Goal: Task Accomplishment & Management: Use online tool/utility

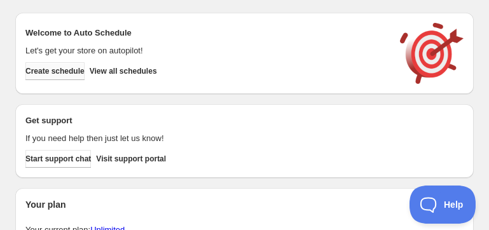
click at [82, 72] on span "Create schedule" at bounding box center [54, 71] width 59 height 10
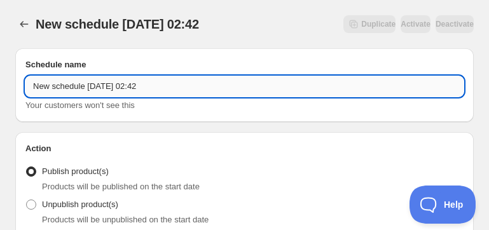
click at [84, 78] on input "New schedule Aug 16 2025 02:42" at bounding box center [244, 86] width 438 height 20
click at [87, 78] on input "New schedule Aug 16 2025 02:42" at bounding box center [244, 86] width 438 height 20
click at [88, 78] on input "New schedule Aug 16 2025 02:42" at bounding box center [244, 86] width 438 height 20
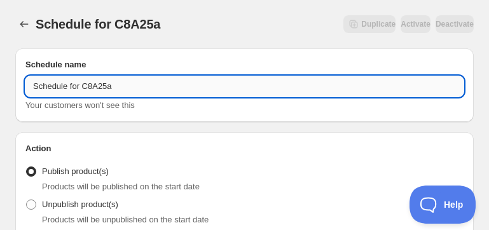
drag, startPoint x: 84, startPoint y: 88, endPoint x: 123, endPoint y: 90, distance: 38.8
click at [123, 90] on input "Schedule for C8A25a" at bounding box center [244, 86] width 438 height 20
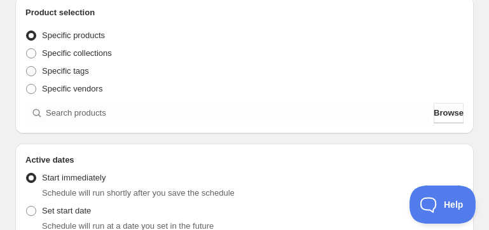
scroll to position [254, 0]
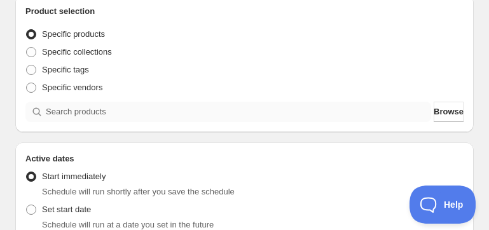
type input "Schedule for C8A25a"
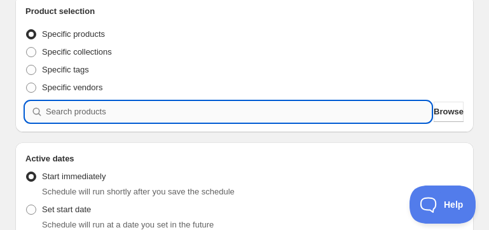
click at [132, 116] on input "search" at bounding box center [238, 112] width 385 height 20
paste input "C8A25a"
type input "C8A25a"
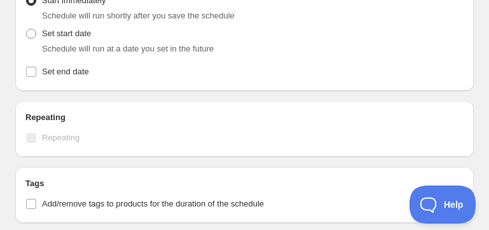
scroll to position [661, 0]
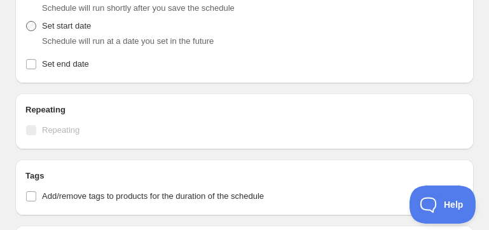
click at [57, 24] on span "Set start date" at bounding box center [66, 26] width 49 height 10
click at [27, 22] on input "Set start date" at bounding box center [26, 21] width 1 height 1
radio input "true"
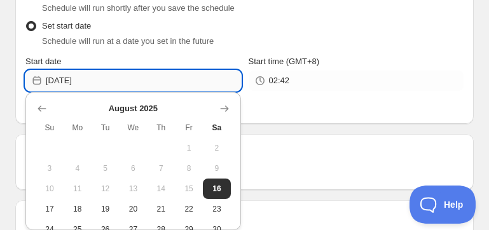
click at [109, 74] on input "2025-08-16" at bounding box center [143, 81] width 195 height 20
click at [181, 62] on div "Start date" at bounding box center [133, 61] width 216 height 13
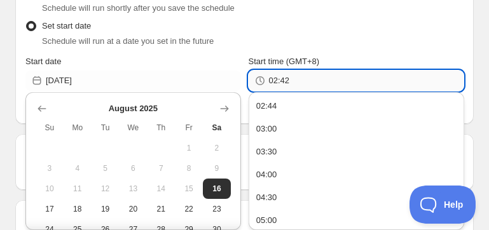
click at [300, 83] on input "02:42" at bounding box center [366, 81] width 195 height 20
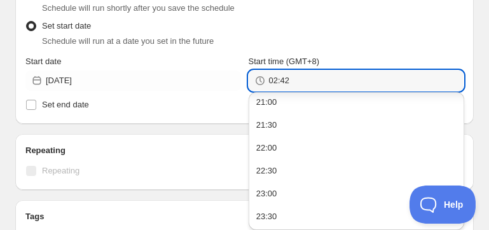
scroll to position [851, 0]
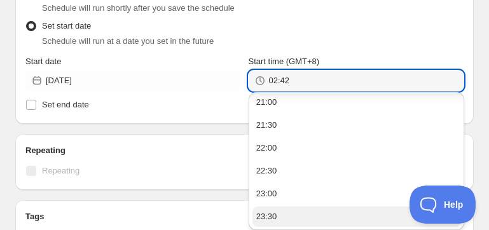
click at [282, 209] on button "23:30" at bounding box center [356, 217] width 208 height 20
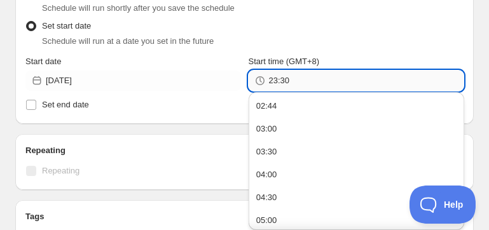
drag, startPoint x: 289, startPoint y: 83, endPoint x: 302, endPoint y: 83, distance: 13.4
click at [302, 83] on input "23:30" at bounding box center [366, 81] width 195 height 20
type input "23:58"
click at [65, 101] on span "Set end date" at bounding box center [65, 105] width 47 height 10
click at [36, 101] on input "Set end date" at bounding box center [31, 105] width 10 height 10
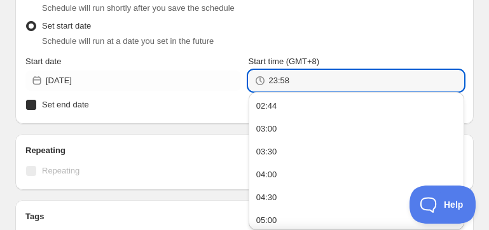
checkbox input "true"
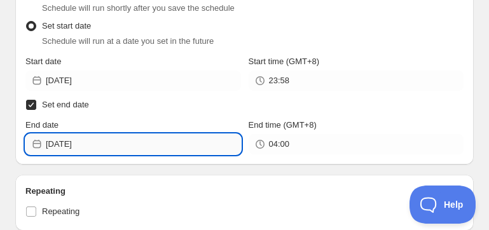
click at [73, 141] on input "2025-08-17" at bounding box center [143, 144] width 195 height 20
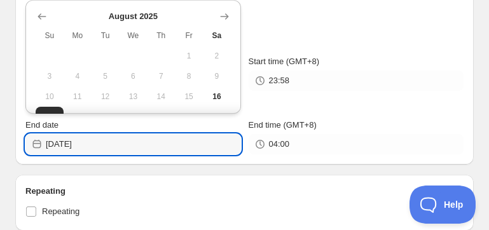
scroll to position [64, 0]
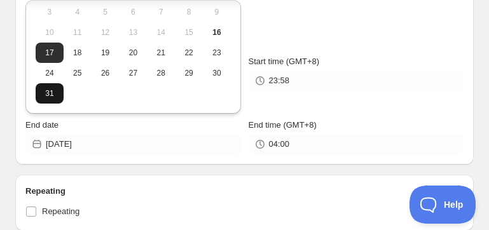
click at [43, 95] on span "31" at bounding box center [50, 93] width 18 height 10
type input "2025-08-31"
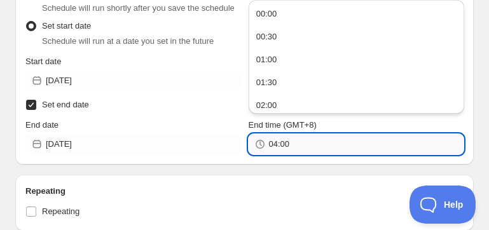
click at [306, 146] on input "04:00" at bounding box center [366, 144] width 195 height 20
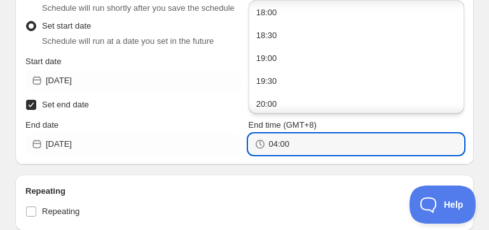
scroll to position [990, 0]
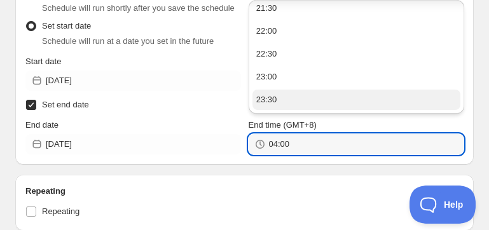
click at [397, 108] on button "23:30" at bounding box center [356, 100] width 208 height 20
type input "23:30"
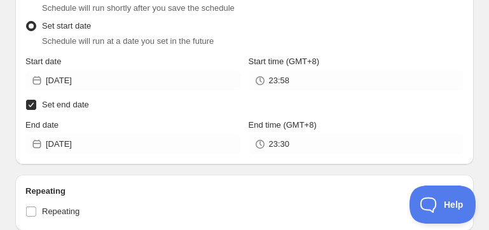
click at [251, 116] on div "Active Date Type Start immediately Schedule will run shortly after you save the…" at bounding box center [244, 68] width 438 height 173
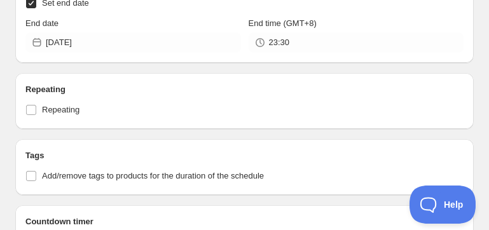
scroll to position [814, 0]
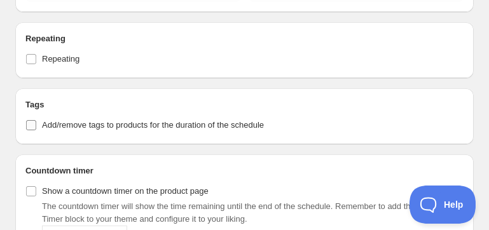
click at [64, 125] on span "Add/remove tags to products for the duration of the schedule" at bounding box center [153, 125] width 222 height 10
click at [36, 125] on input "Add/remove tags to products for the duration of the schedule" at bounding box center [31, 125] width 10 height 10
checkbox input "true"
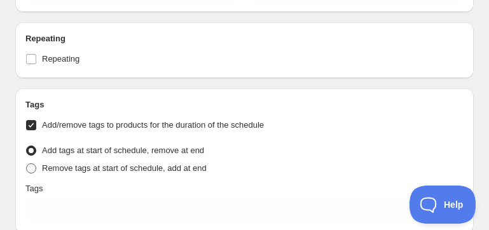
click at [67, 169] on span "Remove tags at start of schedule, add at end" at bounding box center [124, 168] width 165 height 10
click at [27, 164] on input "Remove tags at start of schedule, add at end" at bounding box center [26, 163] width 1 height 1
radio input "true"
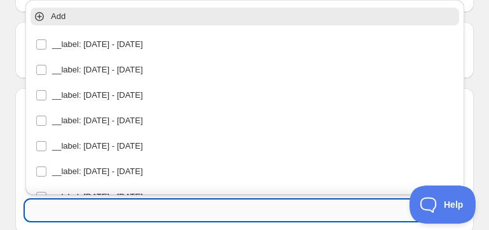
click at [67, 209] on input "text" at bounding box center [244, 210] width 438 height 20
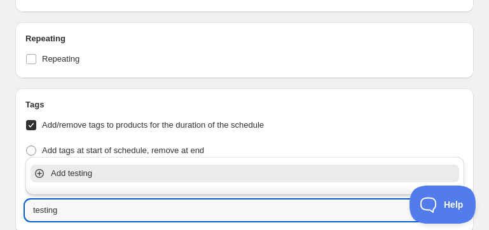
click at [78, 174] on p "Add testing" at bounding box center [254, 173] width 406 height 13
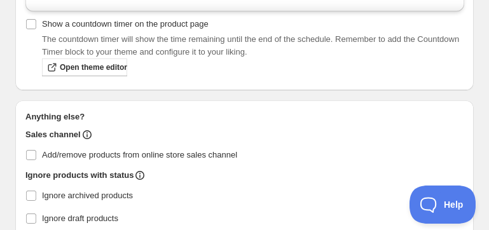
scroll to position [1119, 0]
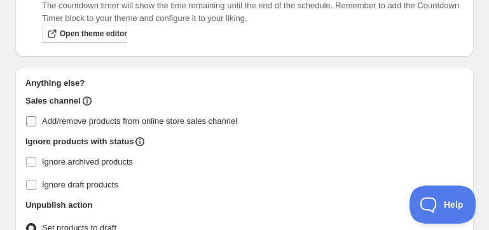
type input "testing"
click at [78, 120] on span "Add/remove products from online store sales channel" at bounding box center [139, 121] width 195 height 10
click at [36, 120] on input "Add/remove products from online store sales channel" at bounding box center [31, 121] width 10 height 10
checkbox input "true"
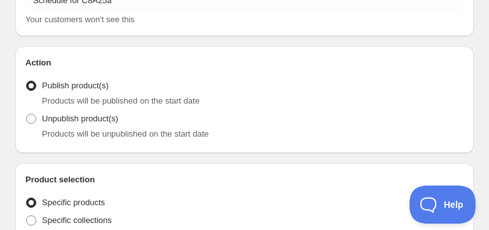
scroll to position [305, 0]
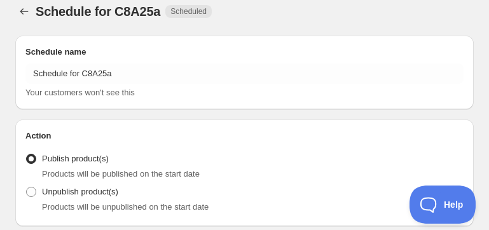
radio input "true"
checkbox input "true"
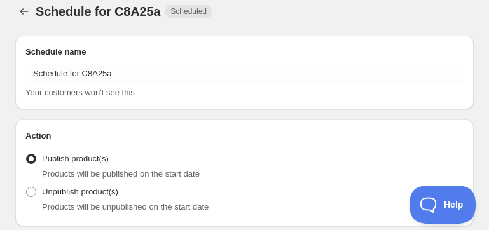
scroll to position [305, 0]
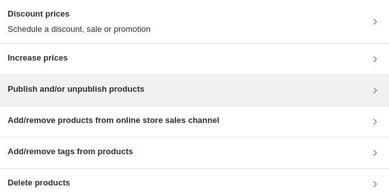
click at [97, 88] on h3 "Publish and/or unpublish products" at bounding box center [76, 89] width 137 height 13
